Goal: Transaction & Acquisition: Download file/media

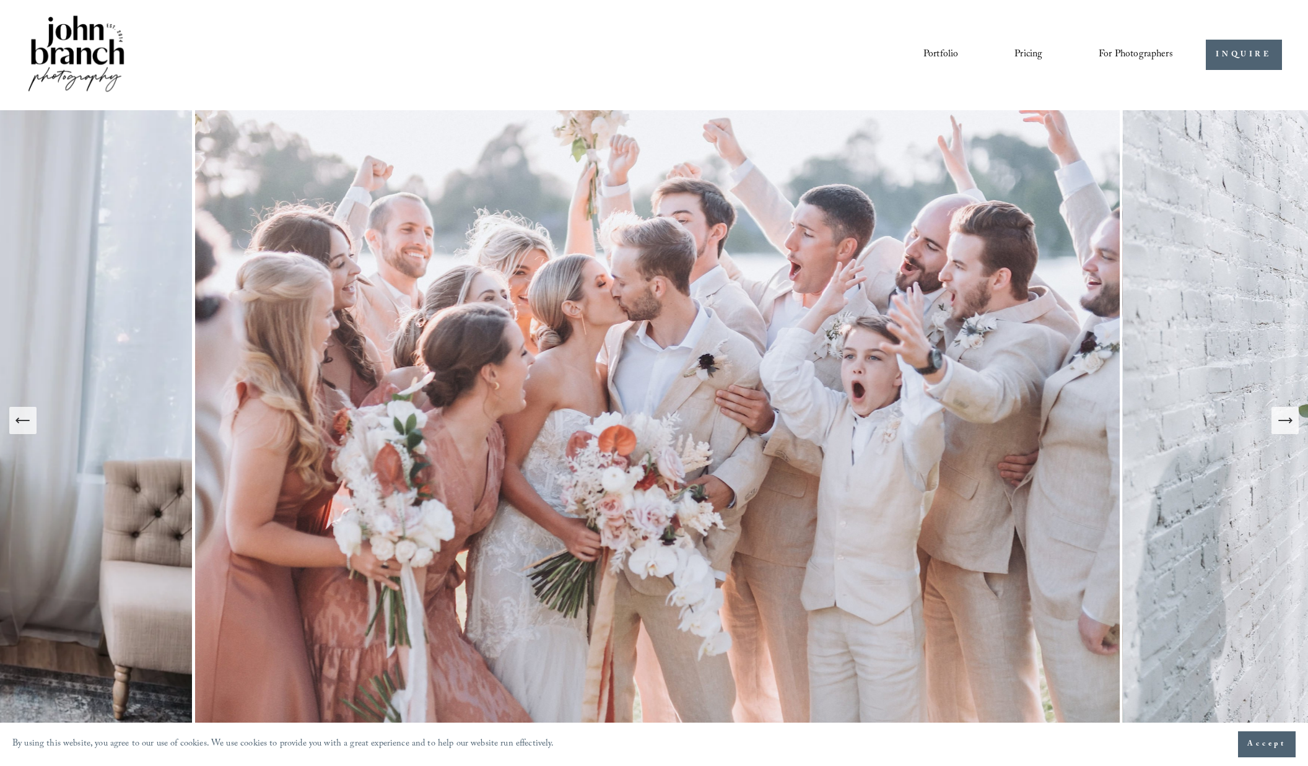
click at [1130, 2] on div "Skip to Content Portfolio Pricing For Photographers Courses Blog" at bounding box center [654, 55] width 1308 height 110
click at [0, 0] on span "Presets" at bounding box center [0, 0] width 0 height 0
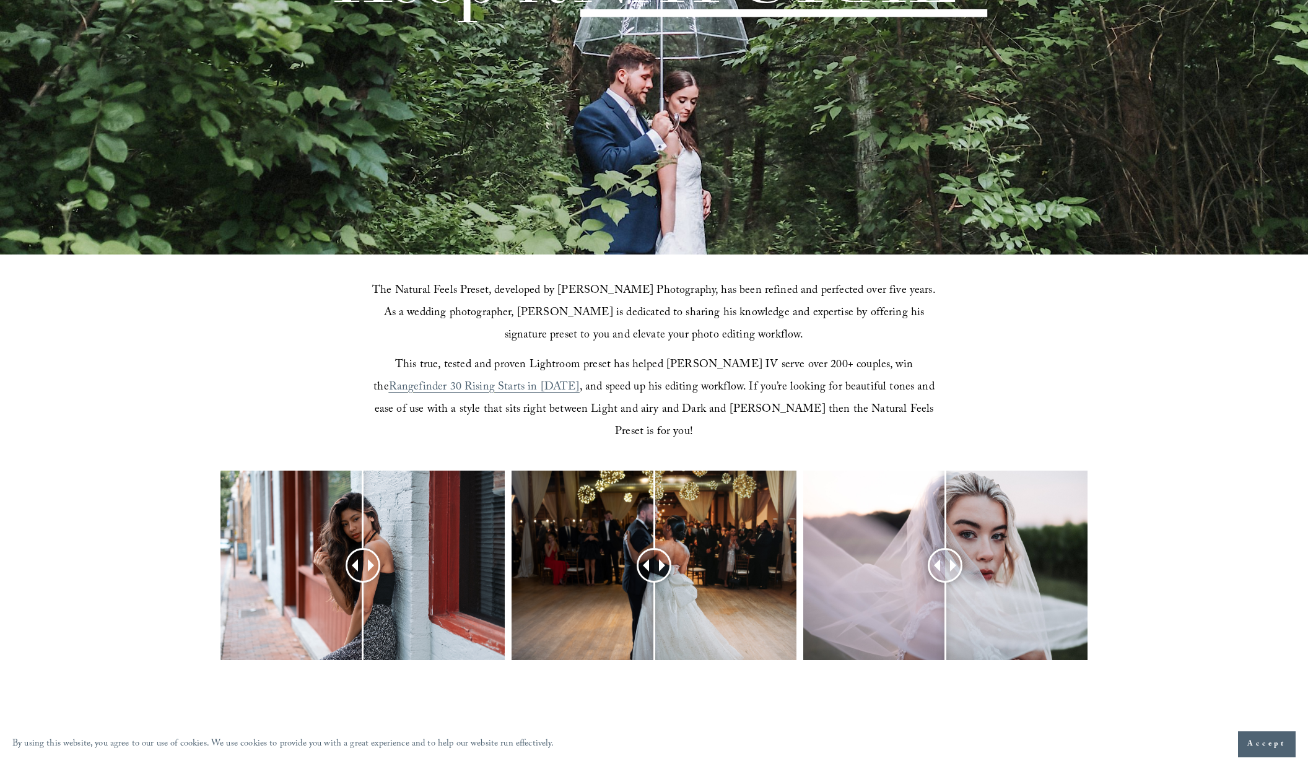
scroll to position [315, 0]
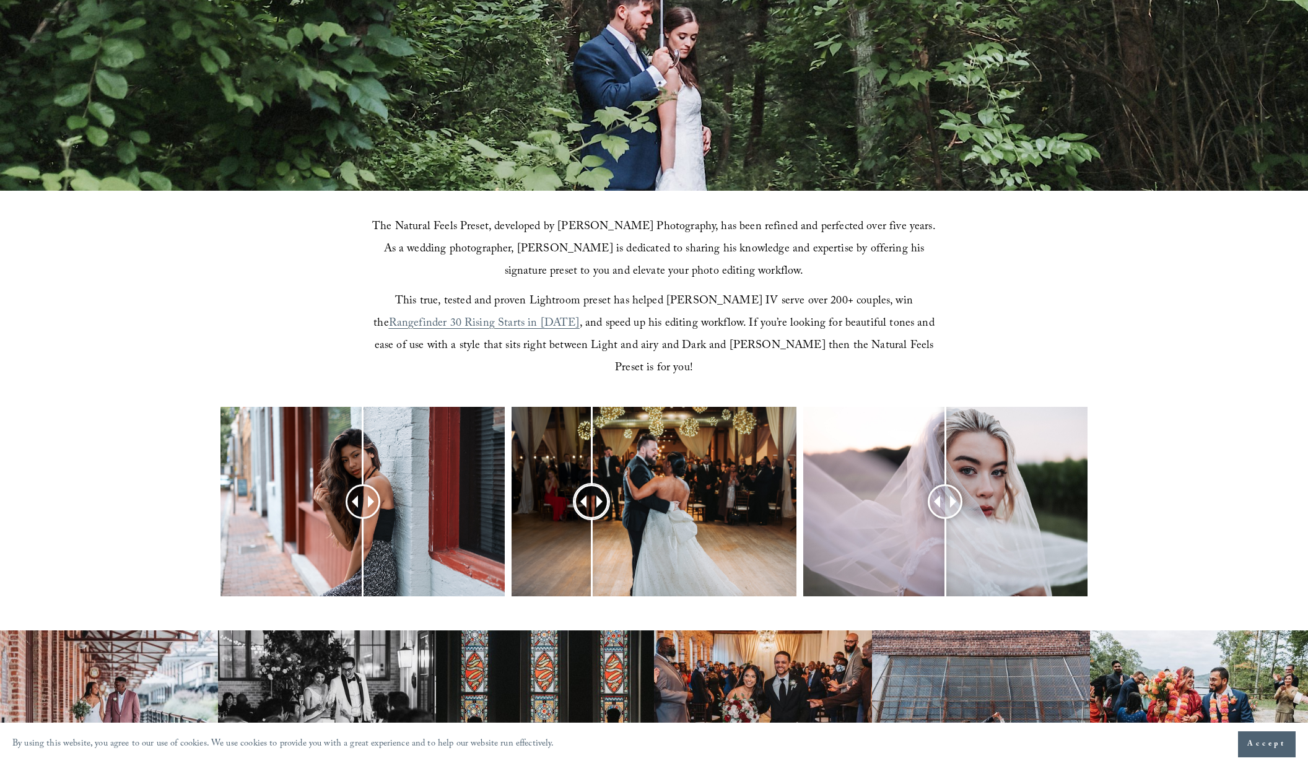
drag, startPoint x: 665, startPoint y: 474, endPoint x: 592, endPoint y: 520, distance: 86.8
click at [592, 519] on div at bounding box center [591, 501] width 33 height 33
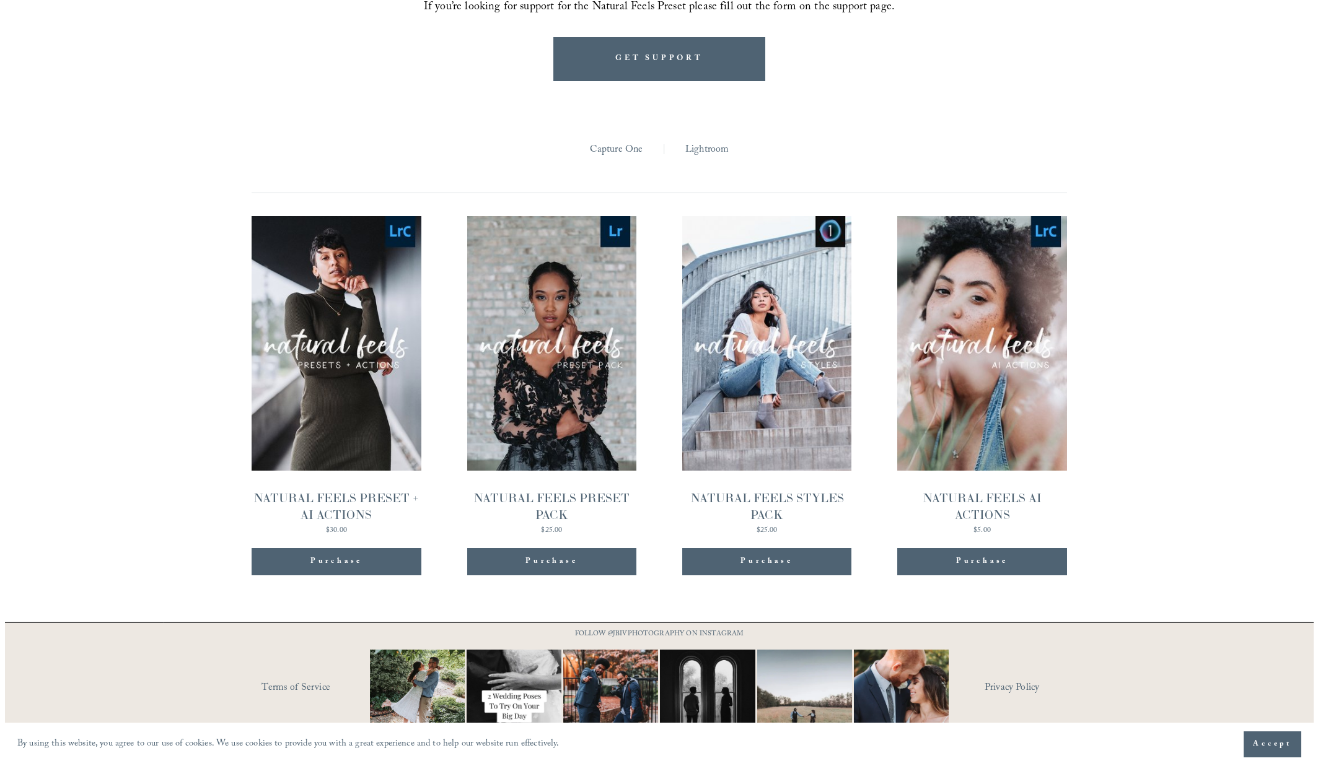
scroll to position [1289, 0]
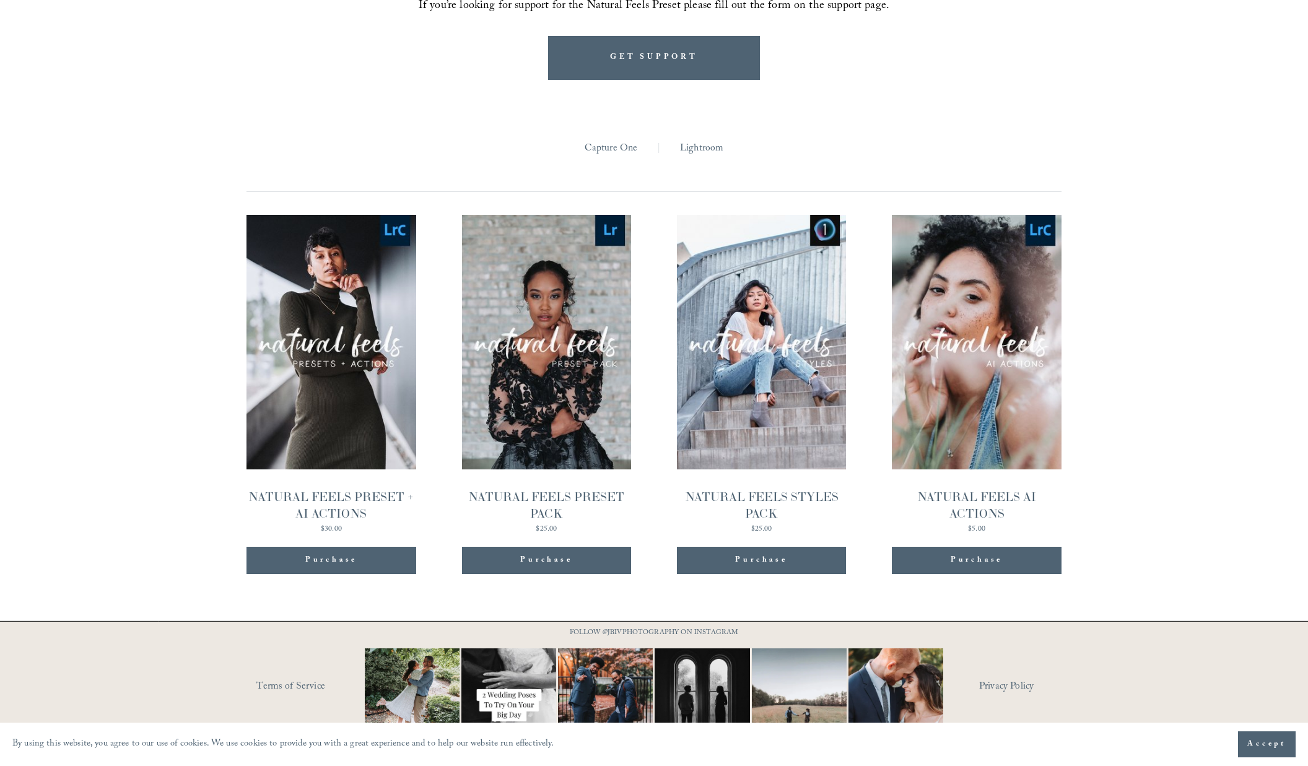
click at [332, 302] on span "Quick View" at bounding box center [330, 317] width 77 height 34
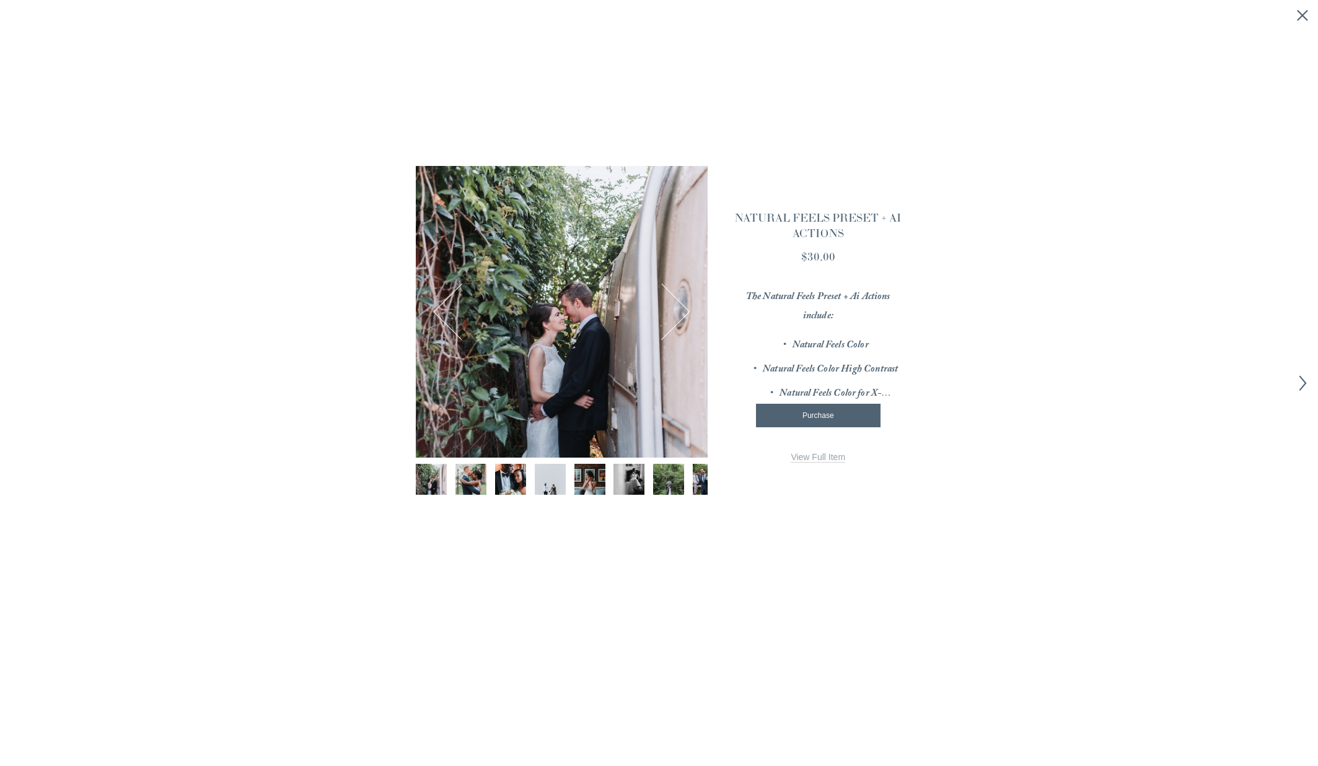
click at [513, 466] on img "Image 3 of 12" at bounding box center [510, 479] width 46 height 31
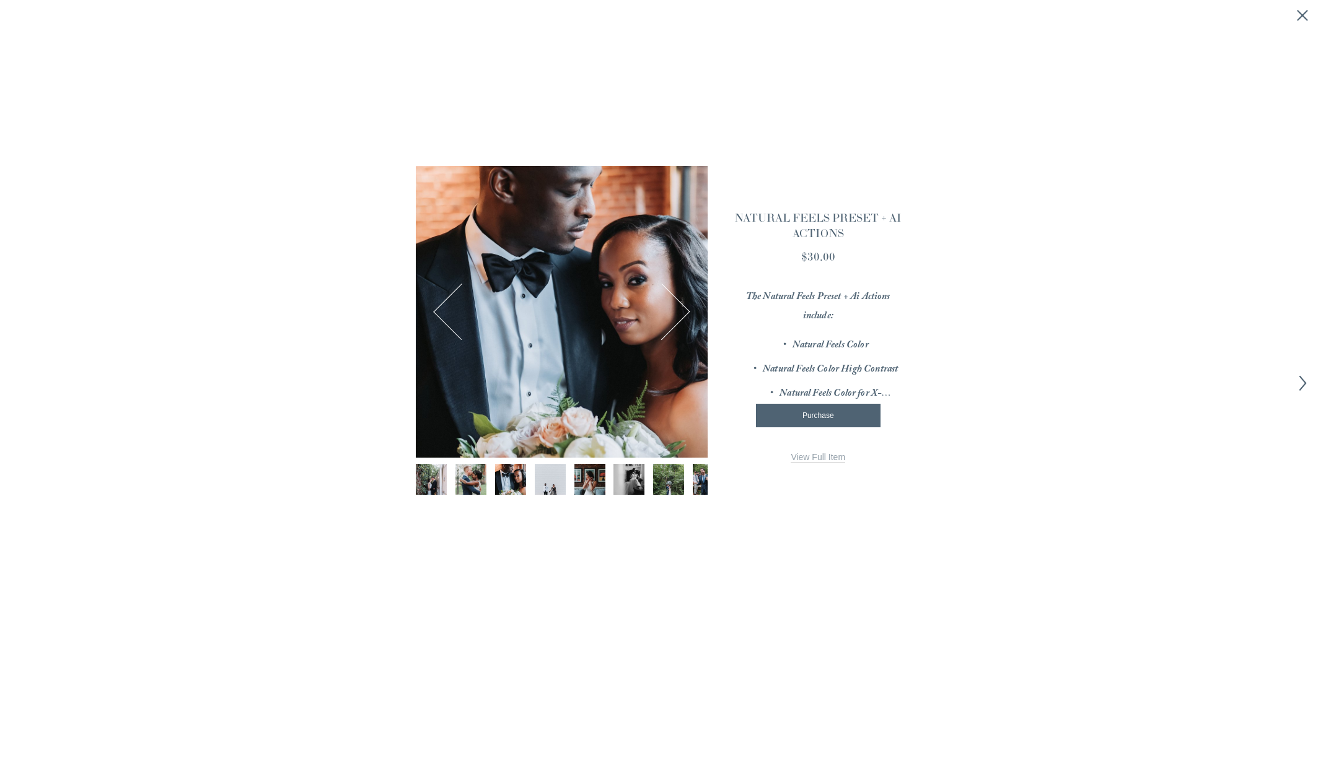
click at [540, 468] on img "Image 4 of 12" at bounding box center [550, 479] width 46 height 31
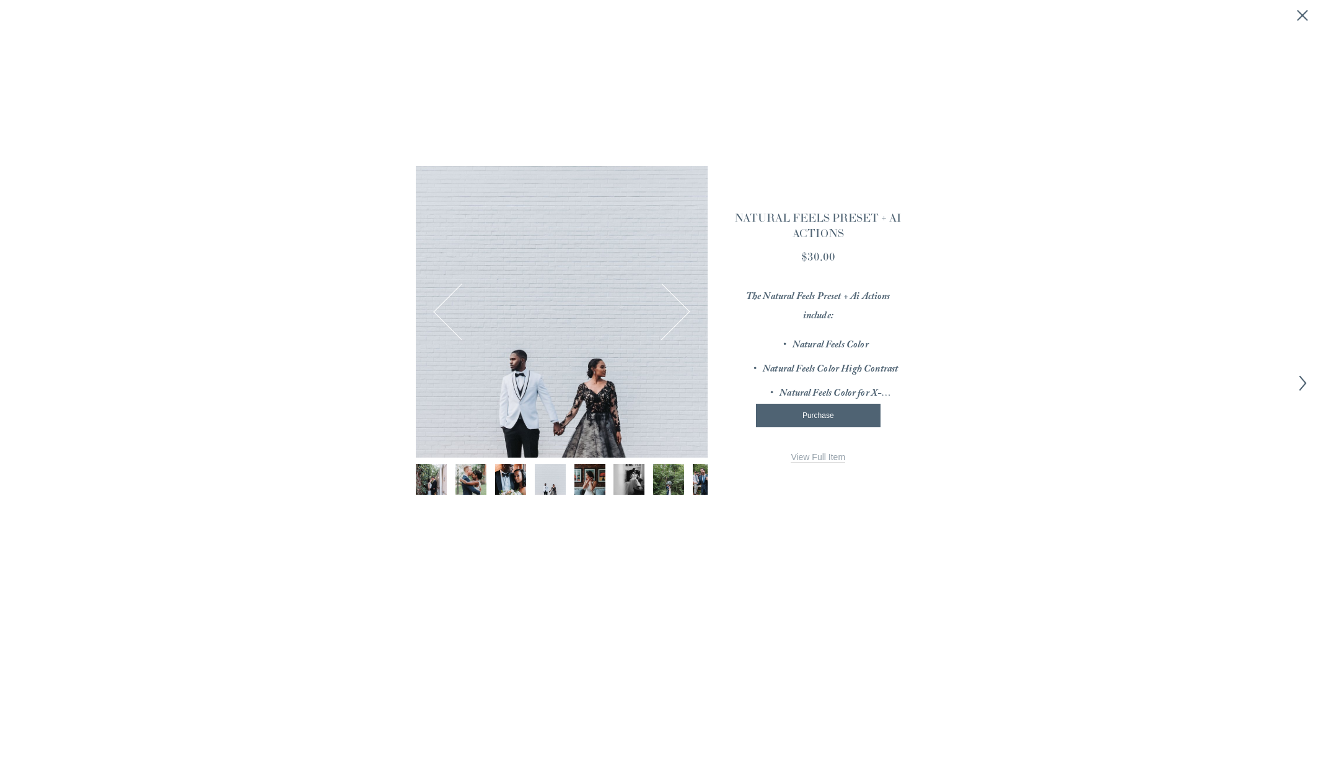
click at [625, 480] on img "Image 6 of 12" at bounding box center [629, 479] width 46 height 31
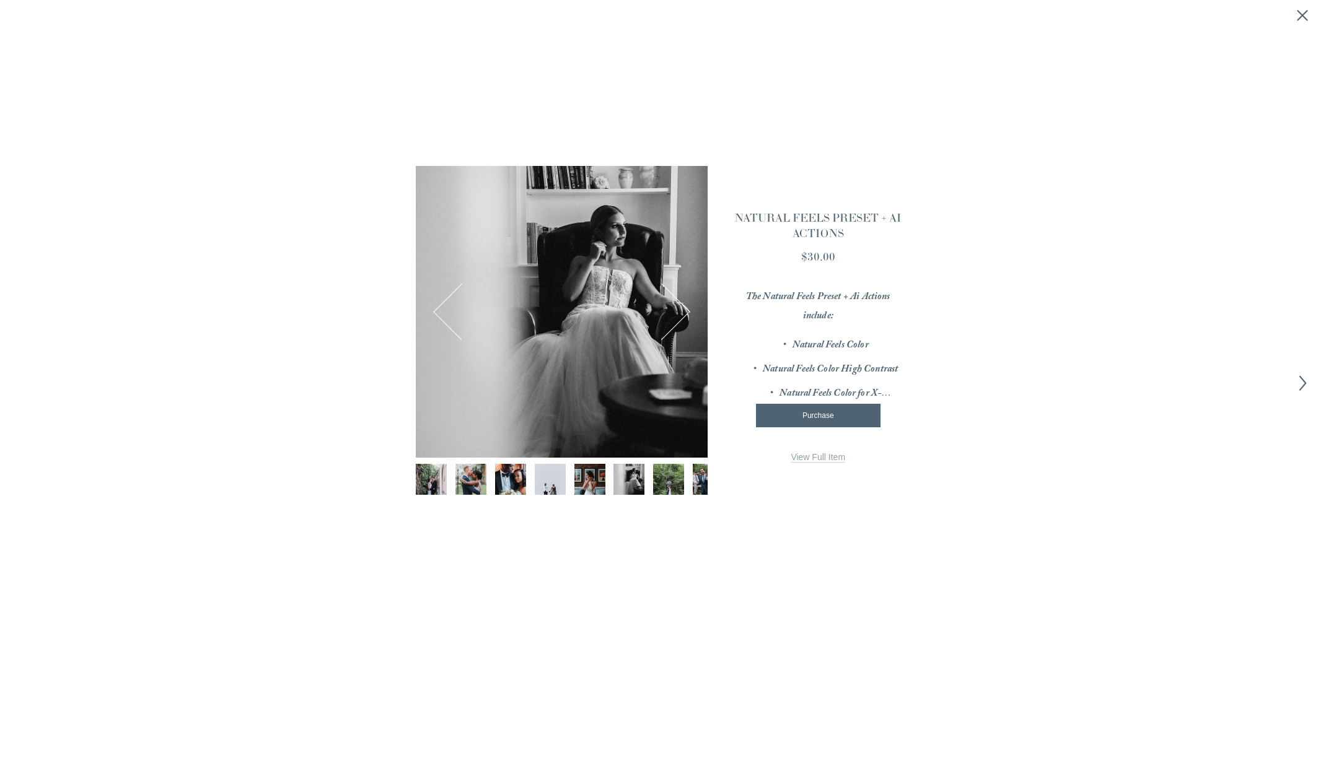
click at [655, 483] on img "Image 7 of 12" at bounding box center [669, 479] width 46 height 31
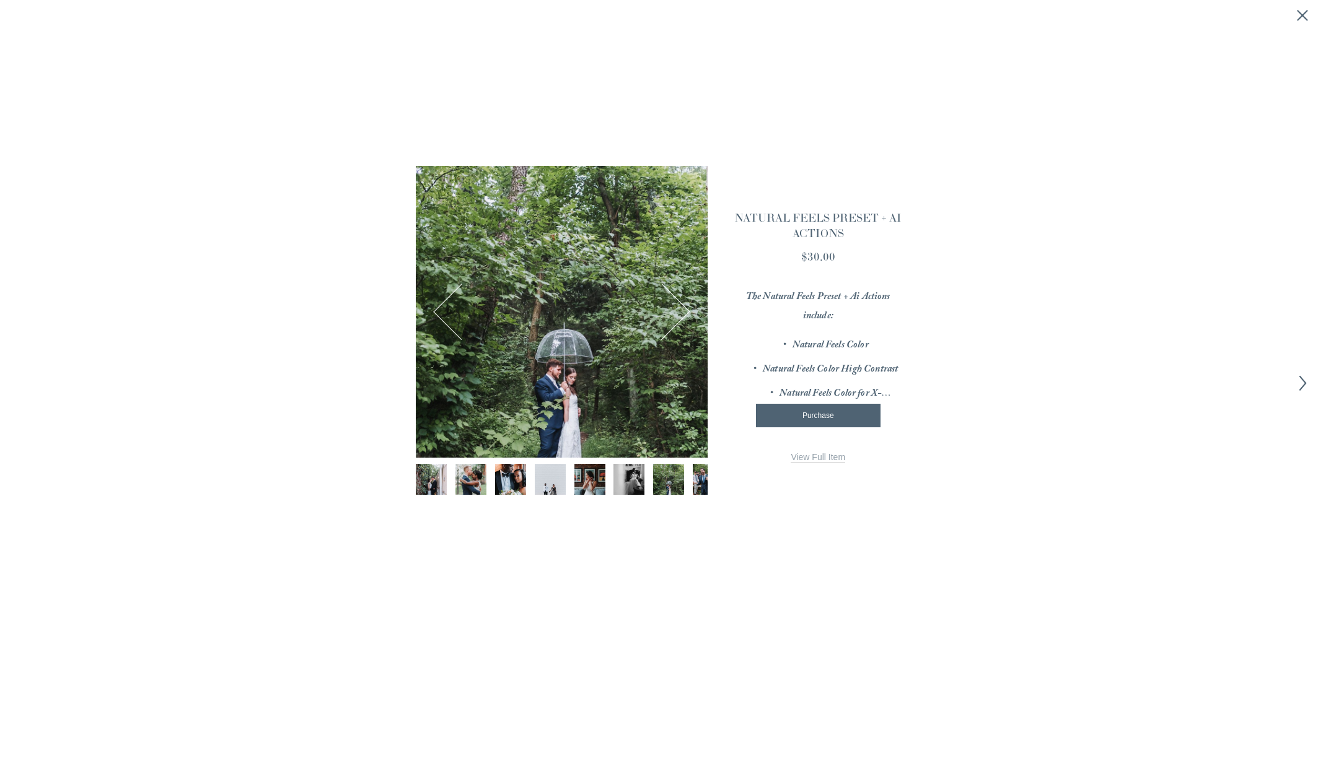
click at [685, 488] on div at bounding box center [562, 482] width 292 height 37
click at [834, 367] on ul "Natural Feels Color Natural Feels Color High Contrast Natural Feels Color for X…" at bounding box center [818, 370] width 168 height 68
click at [826, 452] on span "View Full Item" at bounding box center [818, 457] width 55 height 10
click at [831, 409] on div "Purchase" at bounding box center [818, 416] width 125 height 24
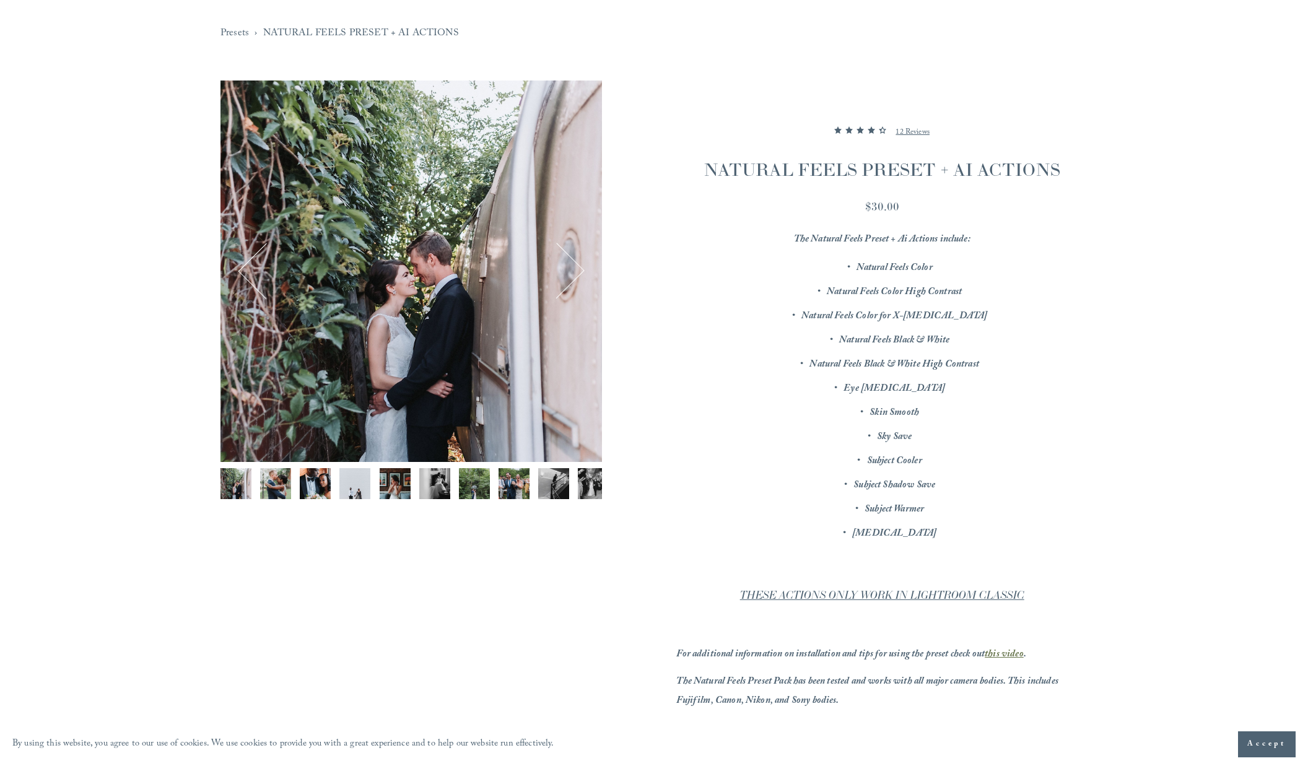
scroll to position [76, 0]
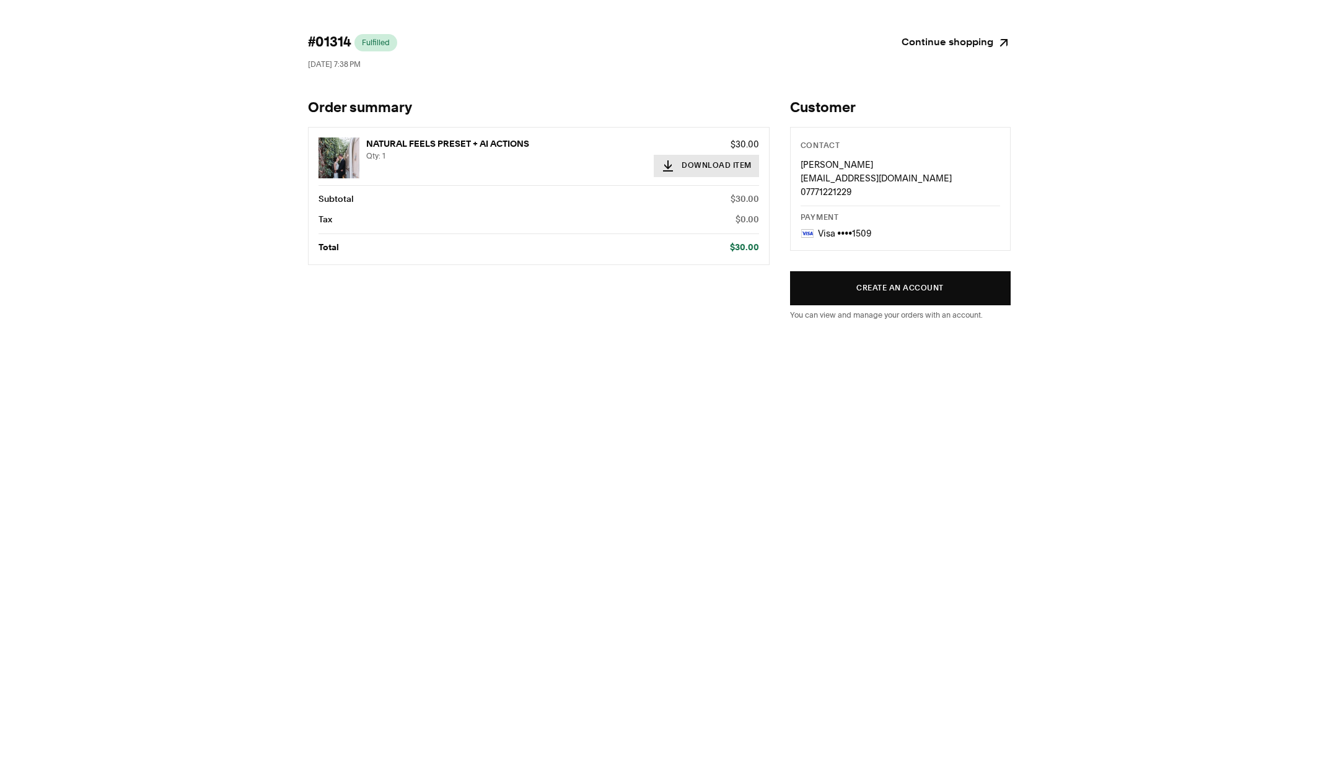
click at [717, 167] on button "Download Item" at bounding box center [706, 166] width 105 height 22
